Goal: Information Seeking & Learning: Learn about a topic

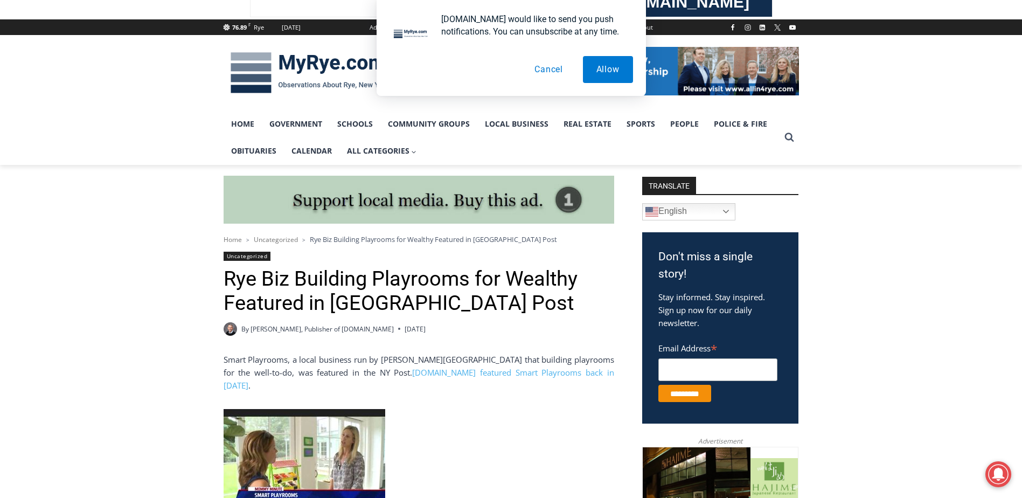
scroll to position [269, 0]
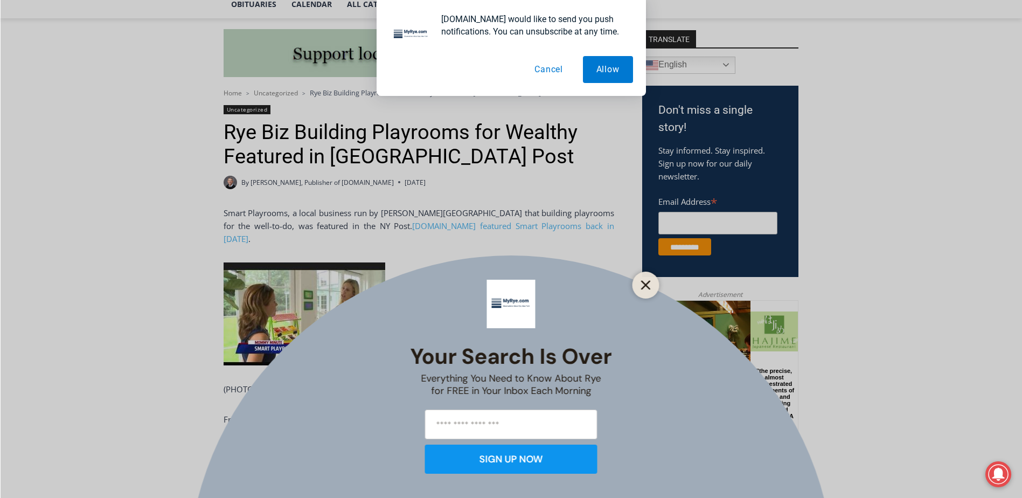
click at [644, 284] on line "Close" at bounding box center [646, 285] width 8 height 8
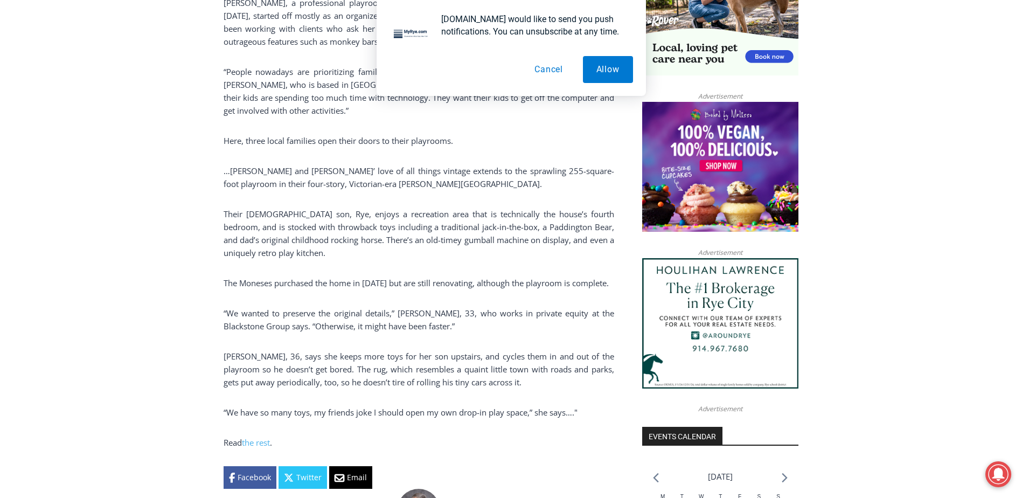
scroll to position [808, 0]
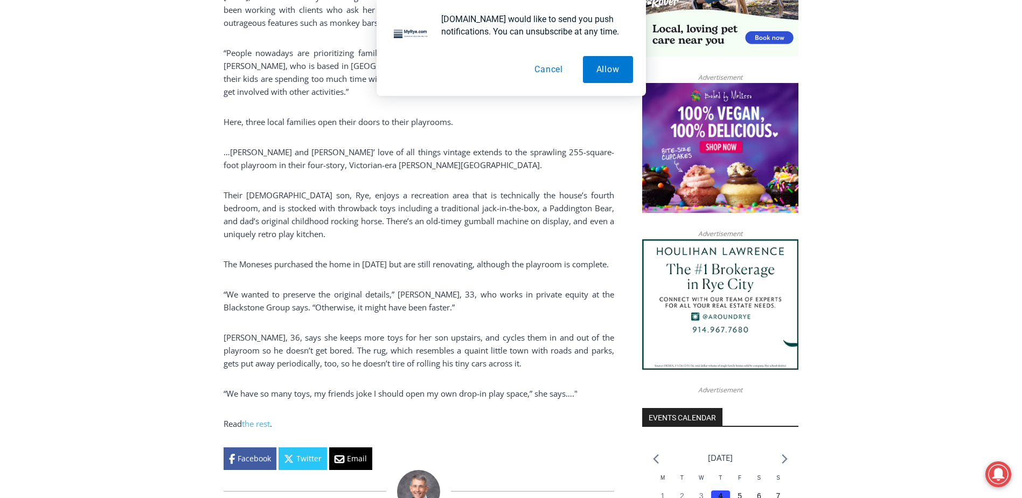
click at [305, 258] on p "The Moneses purchased the home in 2013 but are still renovating, although the p…" at bounding box center [419, 264] width 391 height 13
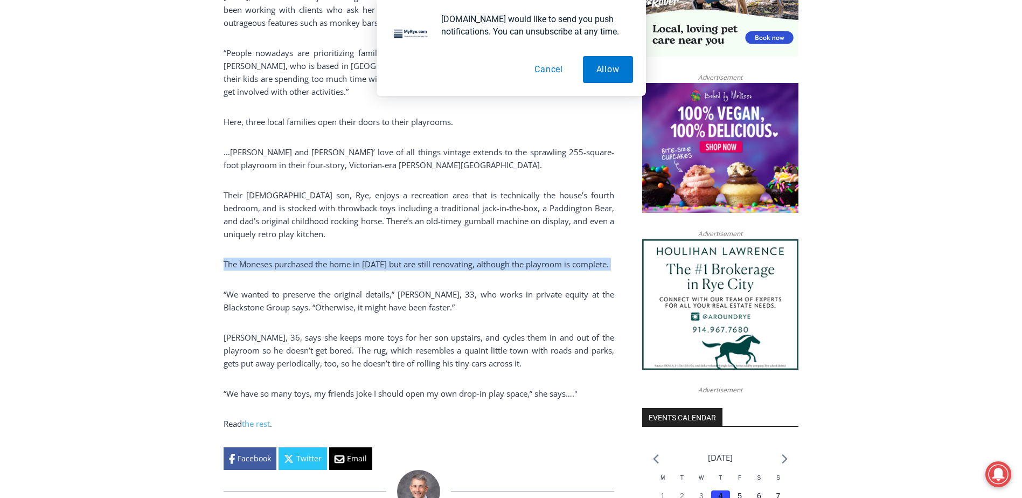
click at [305, 258] on p "The Moneses purchased the home in 2013 but are still renovating, although the p…" at bounding box center [419, 264] width 391 height 13
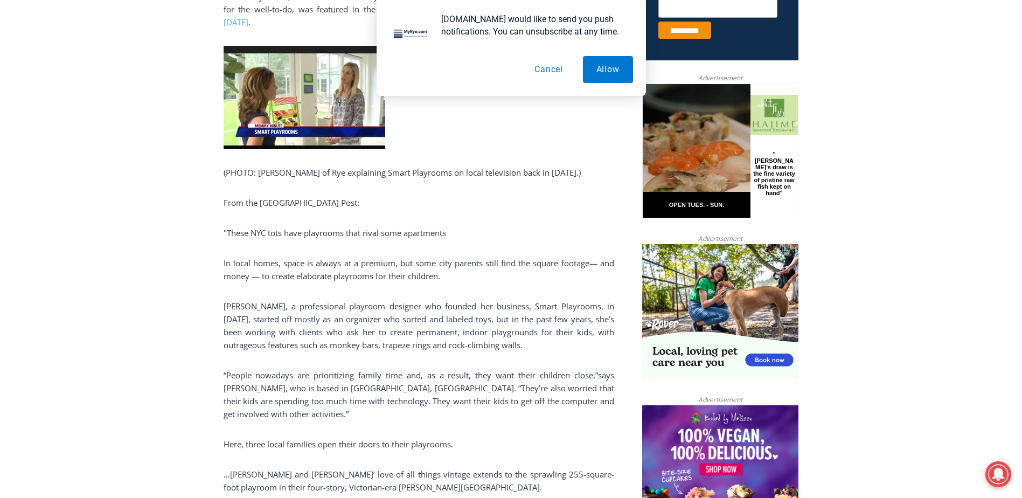
scroll to position [485, 0]
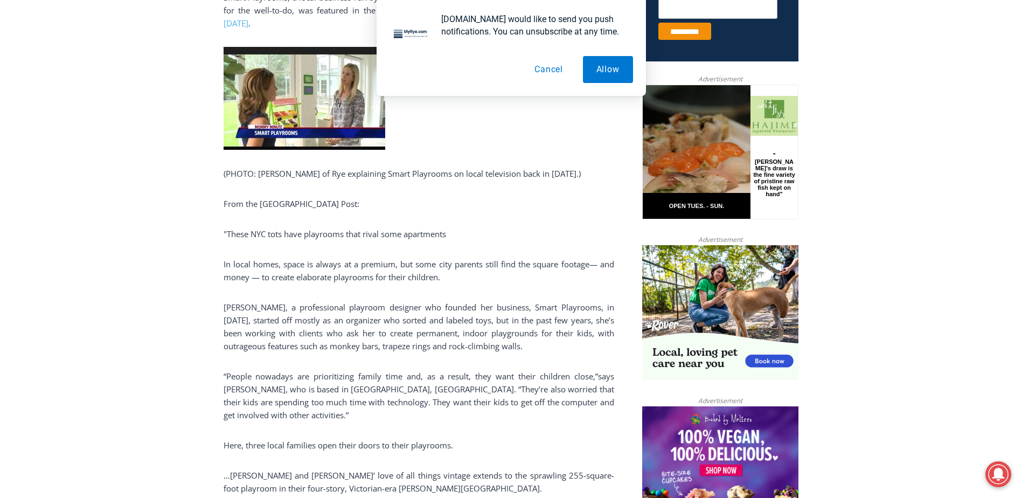
click at [302, 120] on img at bounding box center [305, 98] width 162 height 103
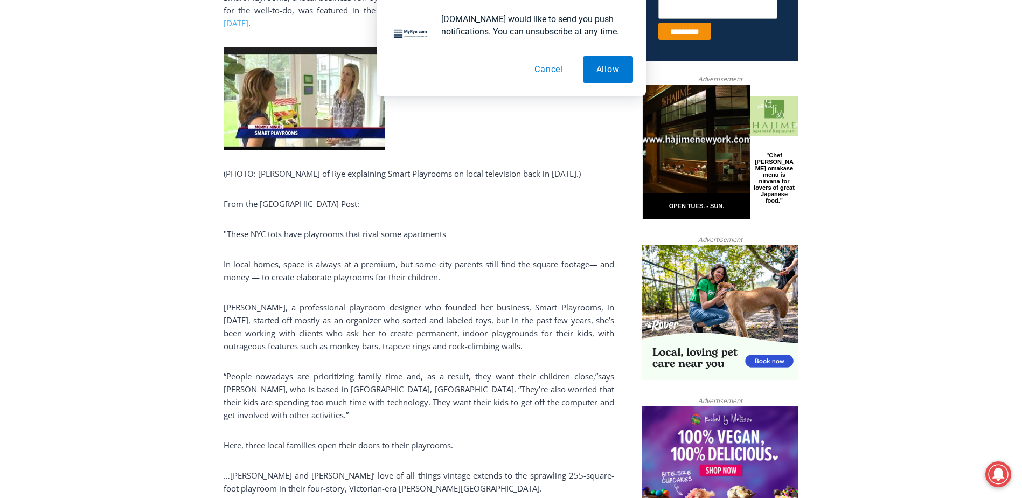
click at [362, 301] on p "Karri Bowen-Poole, a professional playroom designer who founded her business, S…" at bounding box center [419, 327] width 391 height 52
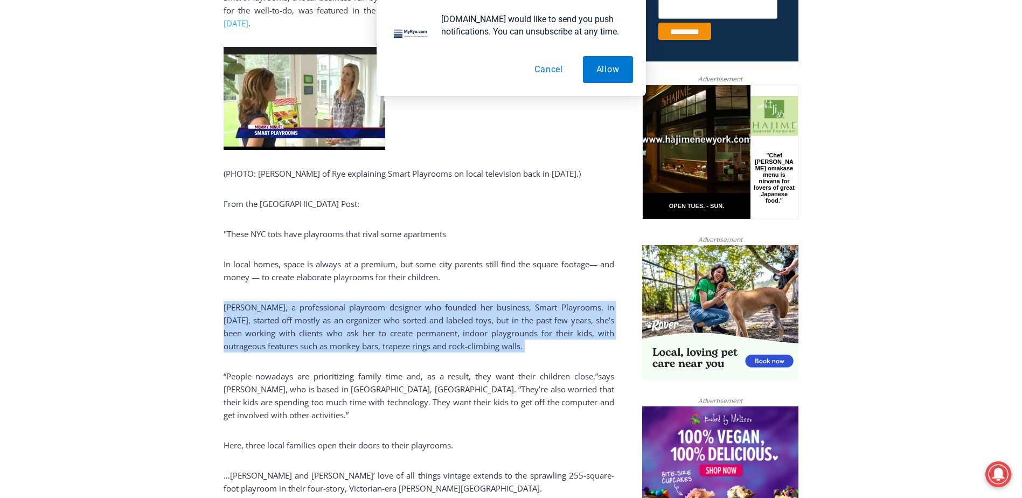
click at [362, 301] on p "Karri Bowen-Poole, a professional playroom designer who founded her business, S…" at bounding box center [419, 327] width 391 height 52
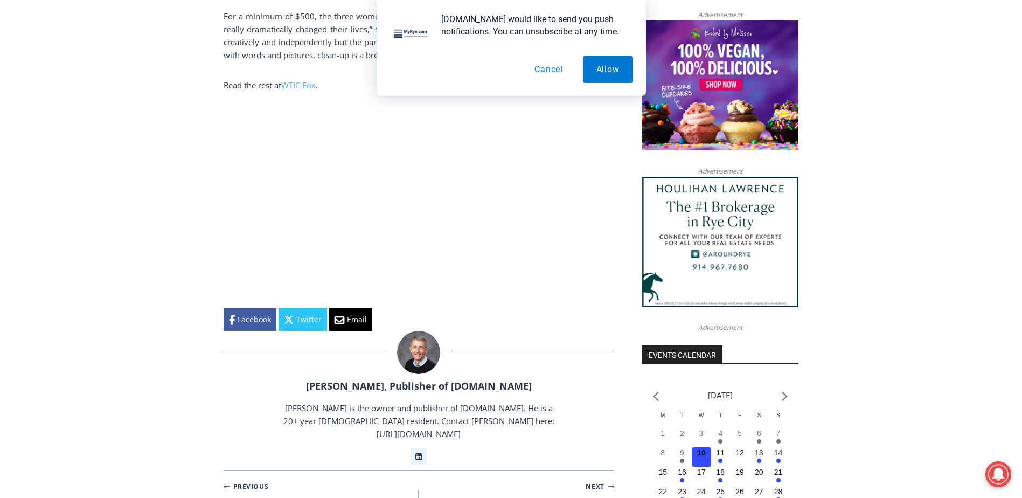
scroll to position [1306, 0]
